Goal: Transaction & Acquisition: Subscribe to service/newsletter

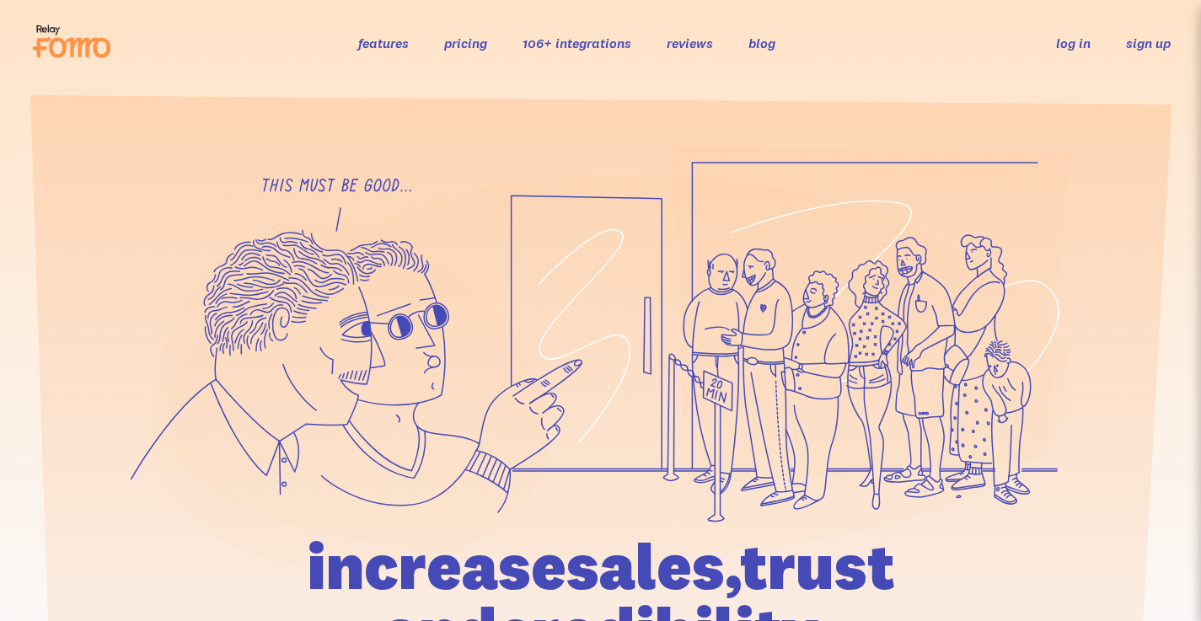
click at [1143, 38] on link "sign up" at bounding box center [1148, 44] width 45 height 18
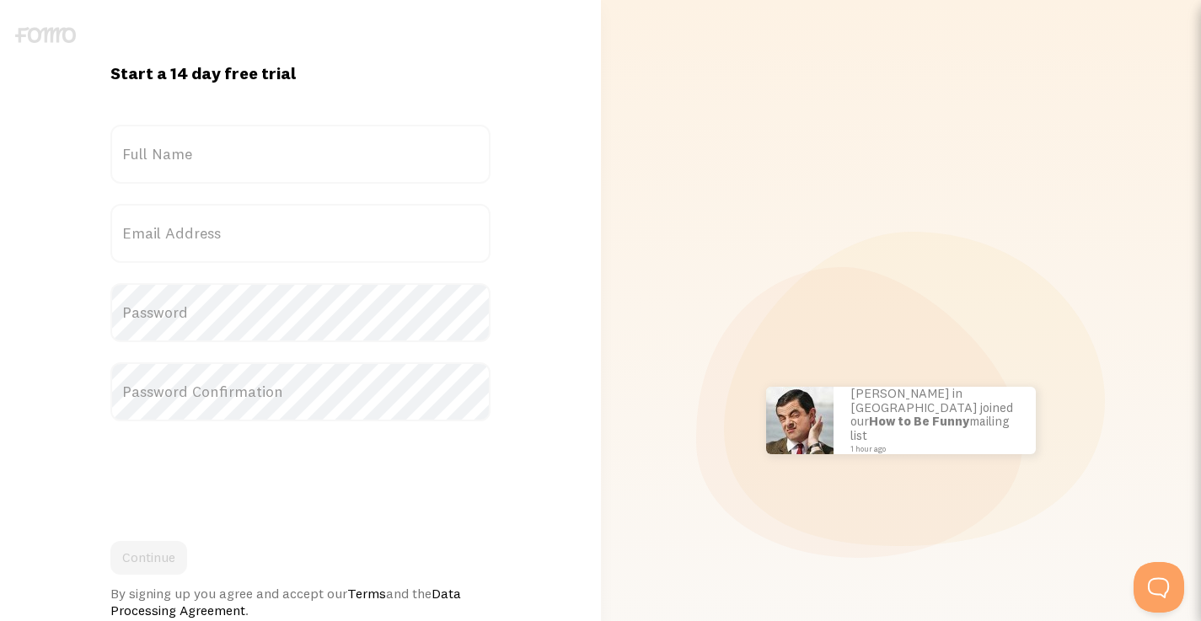
click at [760, 563] on div "[PERSON_NAME] in [GEOGRAPHIC_DATA] bought Sweet Ass Sunglasses 37 seconds ago […" at bounding box center [901, 420] width 581 height 841
click at [230, 160] on label "Full Name" at bounding box center [300, 154] width 380 height 59
click at [230, 160] on input "Full Name" at bounding box center [300, 154] width 380 height 59
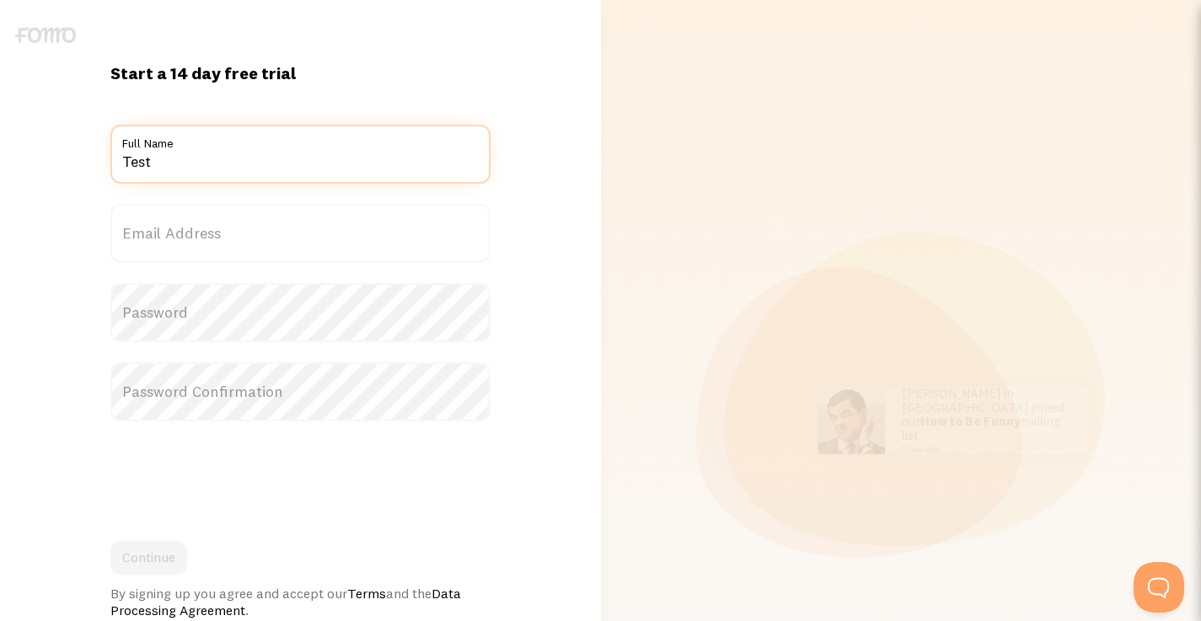
type input "Test"
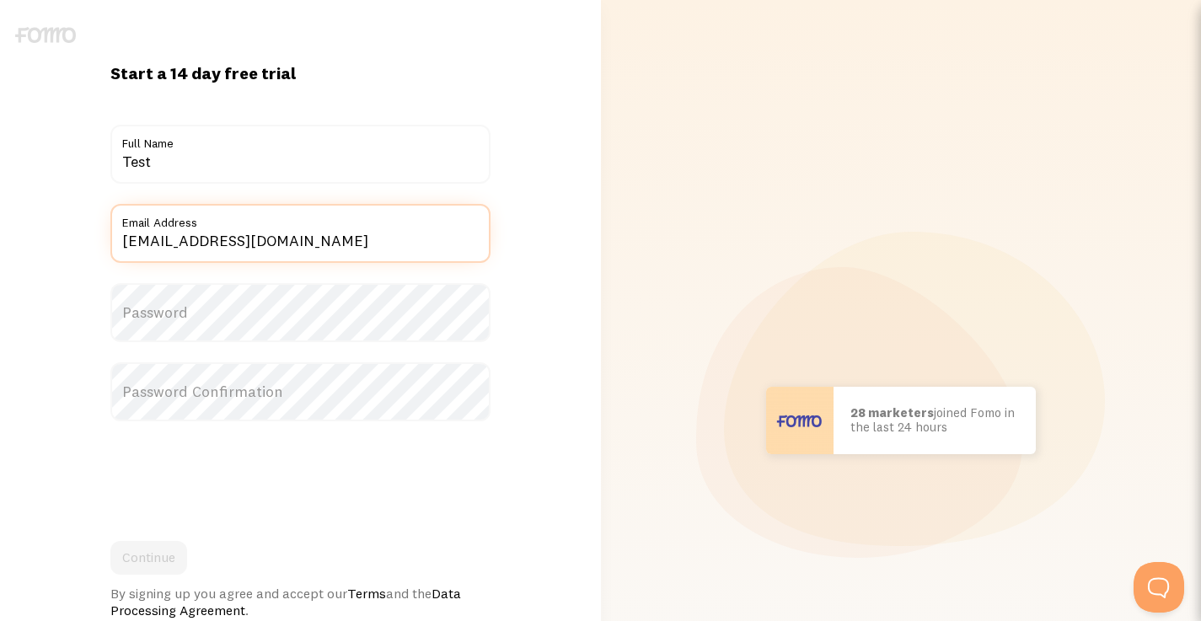
type input "test@fomo.com"
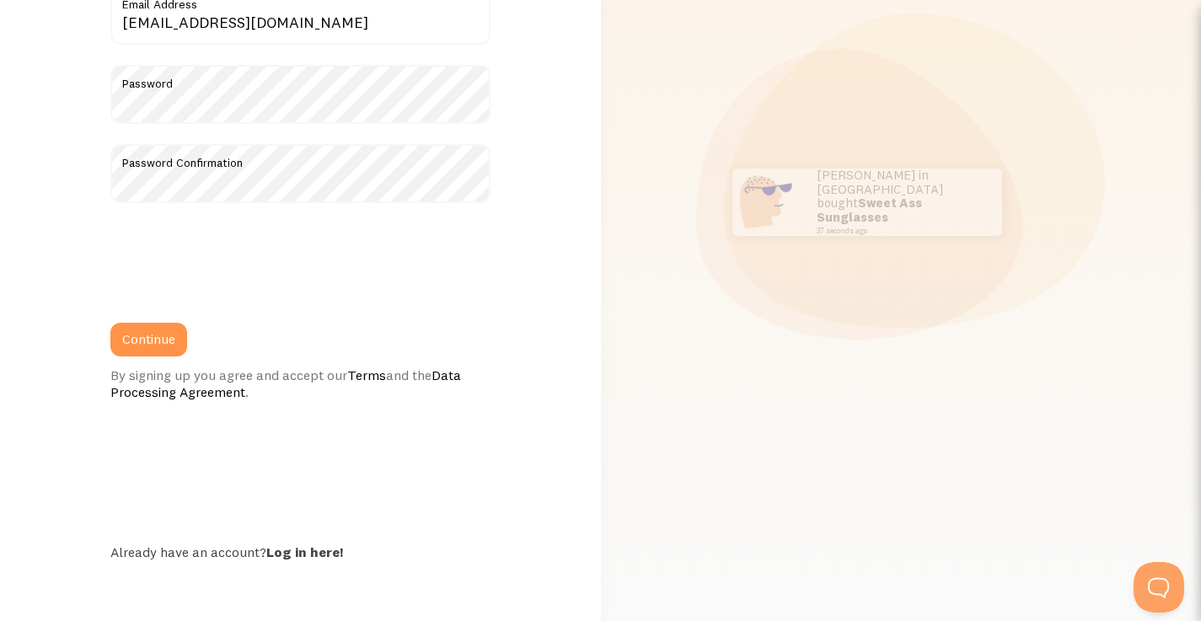
scroll to position [220, 0]
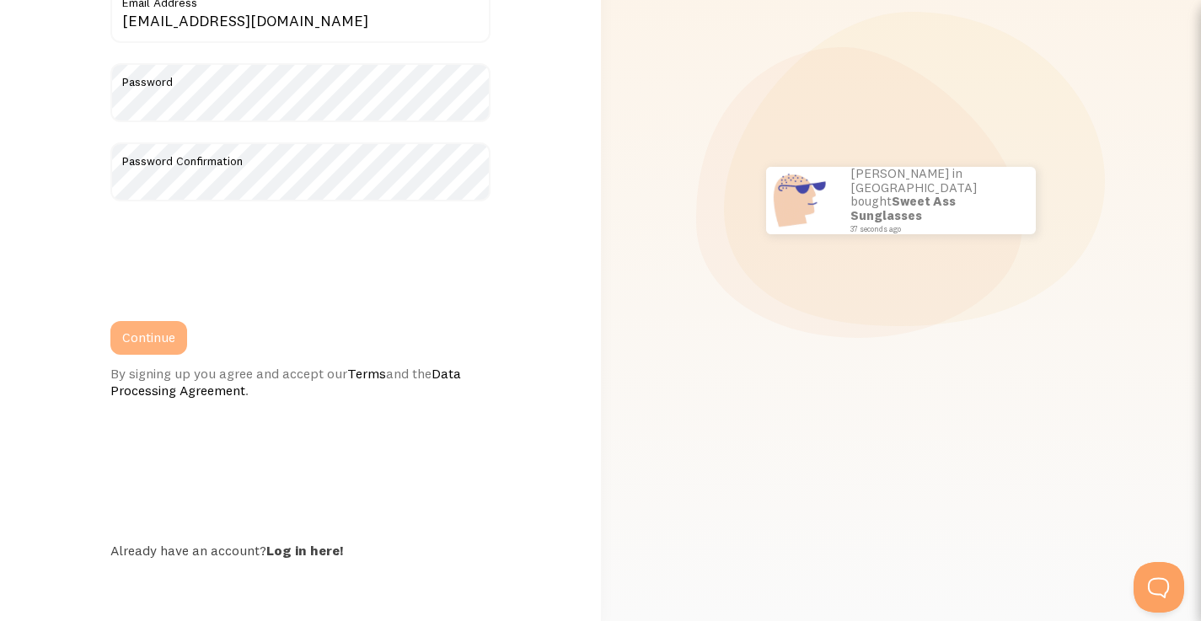
click at [157, 337] on button "Continue" at bounding box center [148, 338] width 77 height 34
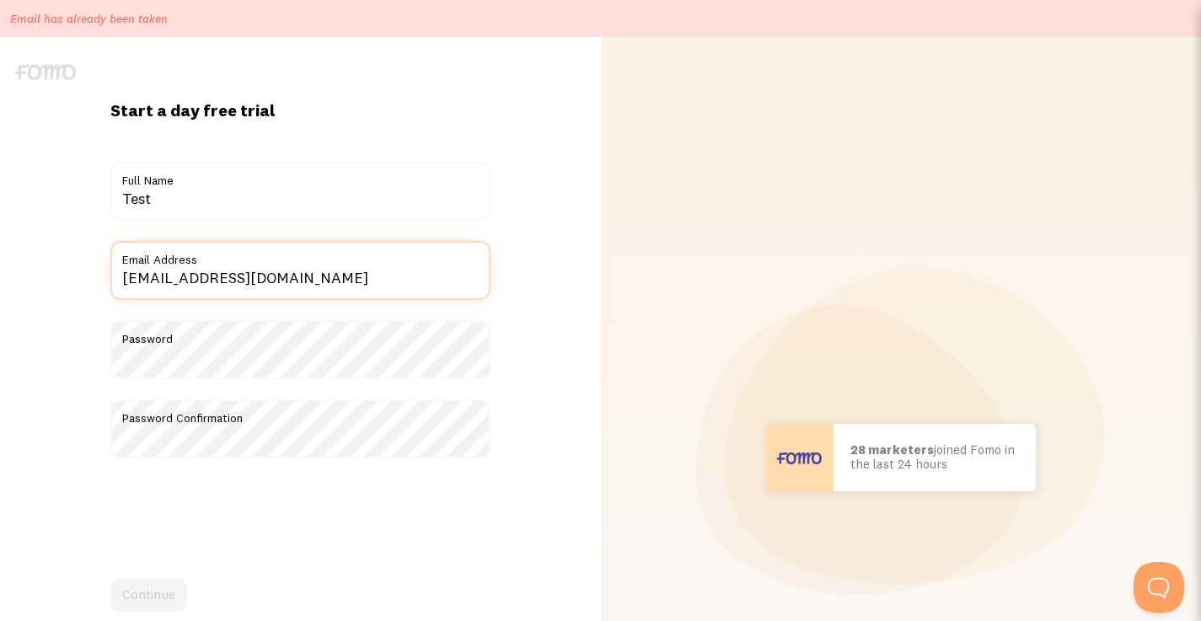
click at [149, 277] on input "[EMAIL_ADDRESS][DOMAIN_NAME]" at bounding box center [300, 270] width 380 height 59
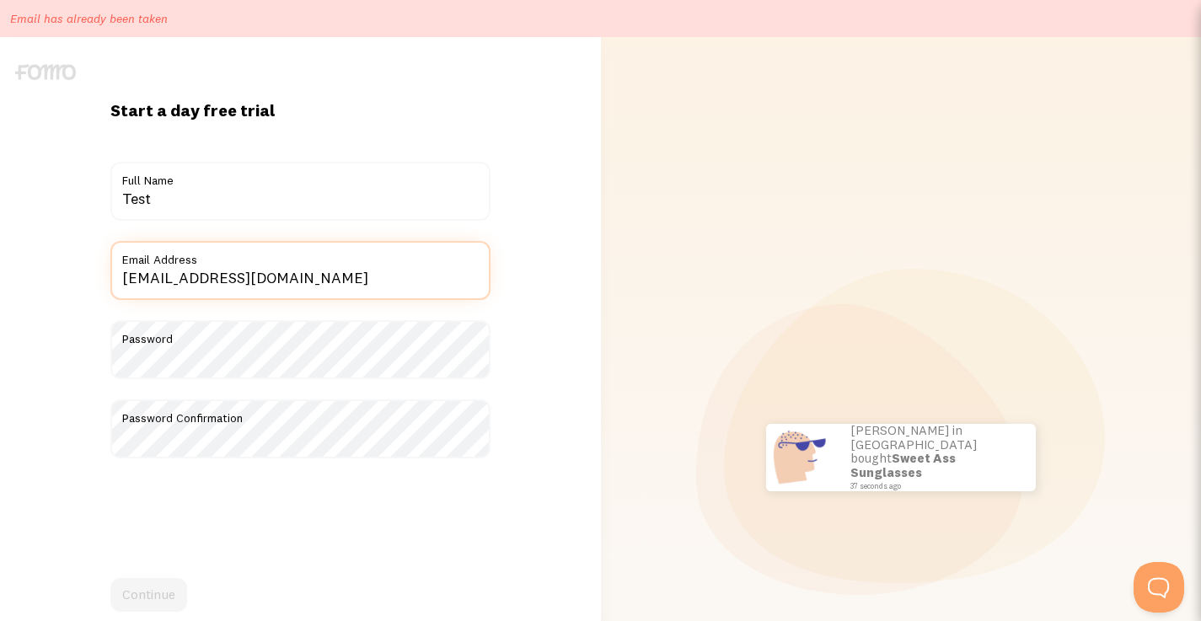
type input "testytest@fomo.com"
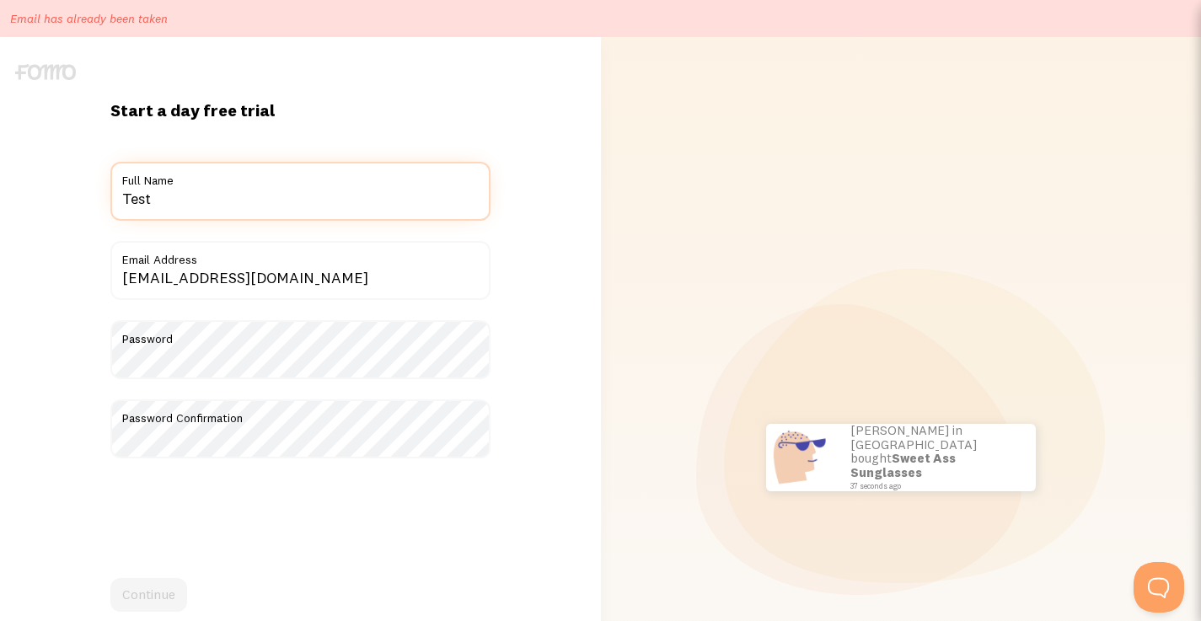
click at [491, 196] on div "Start a day free trial {{ count }} people signed up today! Title Test Full Name…" at bounding box center [300, 457] width 400 height 716
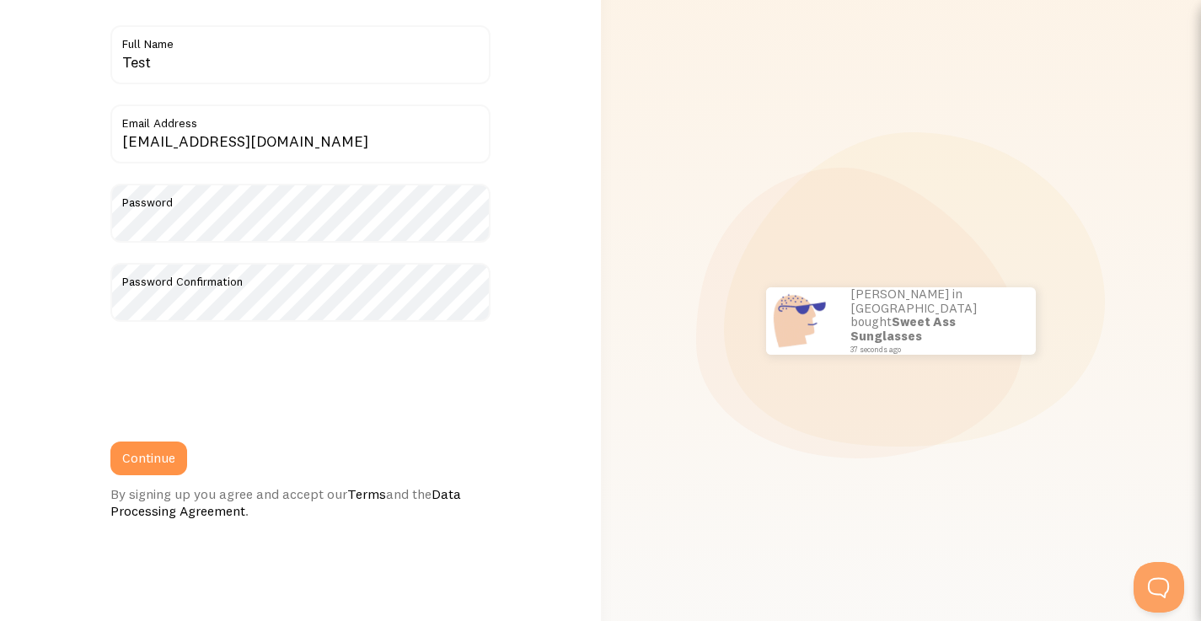
scroll to position [155, 0]
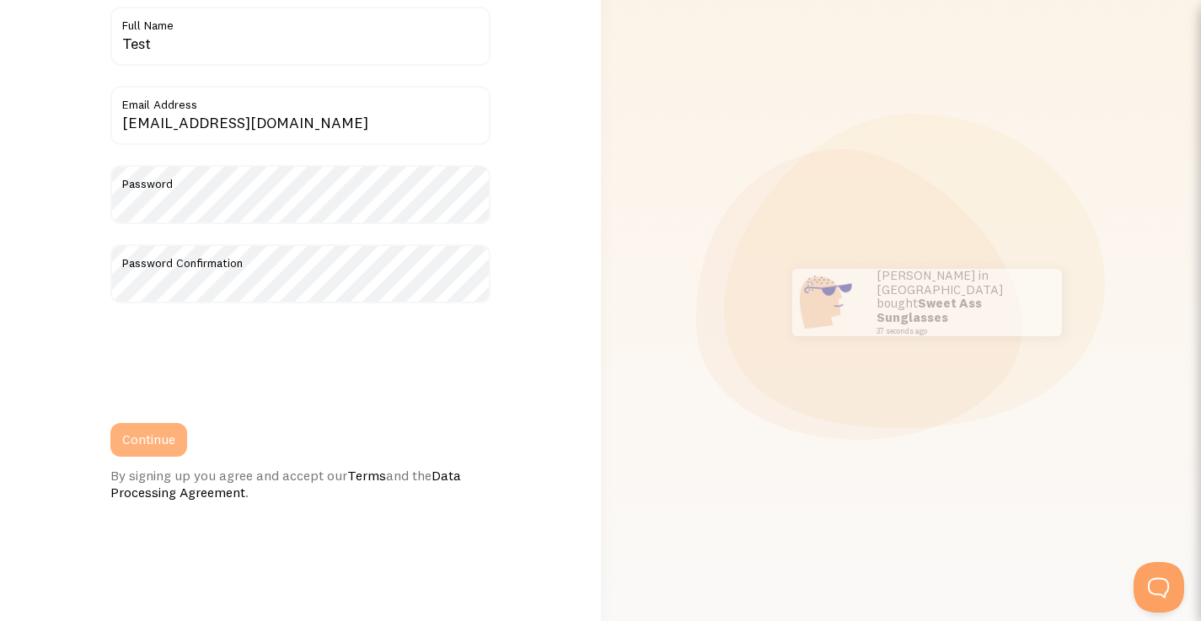
click at [153, 442] on button "Continue" at bounding box center [148, 440] width 77 height 34
